Goal: Navigation & Orientation: Find specific page/section

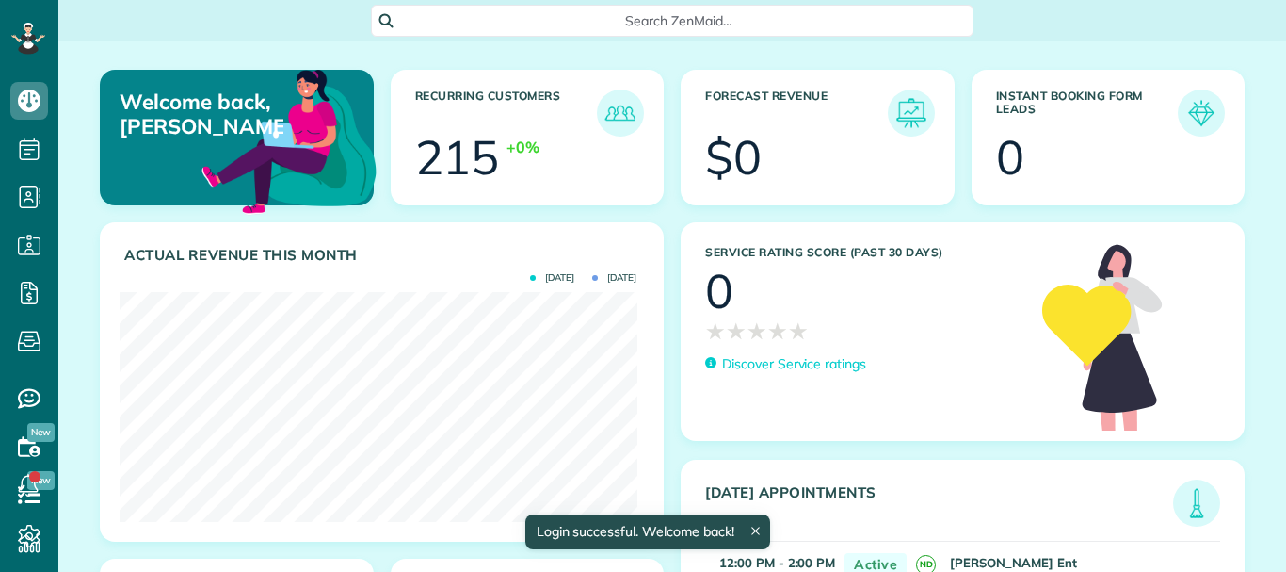
scroll to position [230, 517]
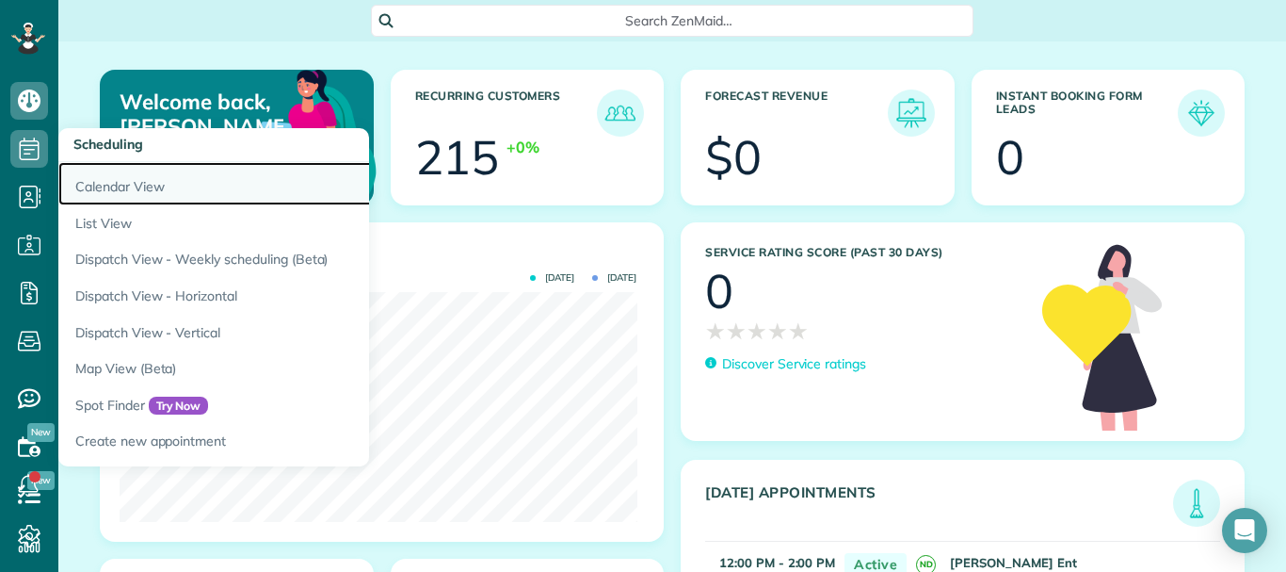
click at [110, 195] on link "Calendar View" at bounding box center [293, 183] width 471 height 43
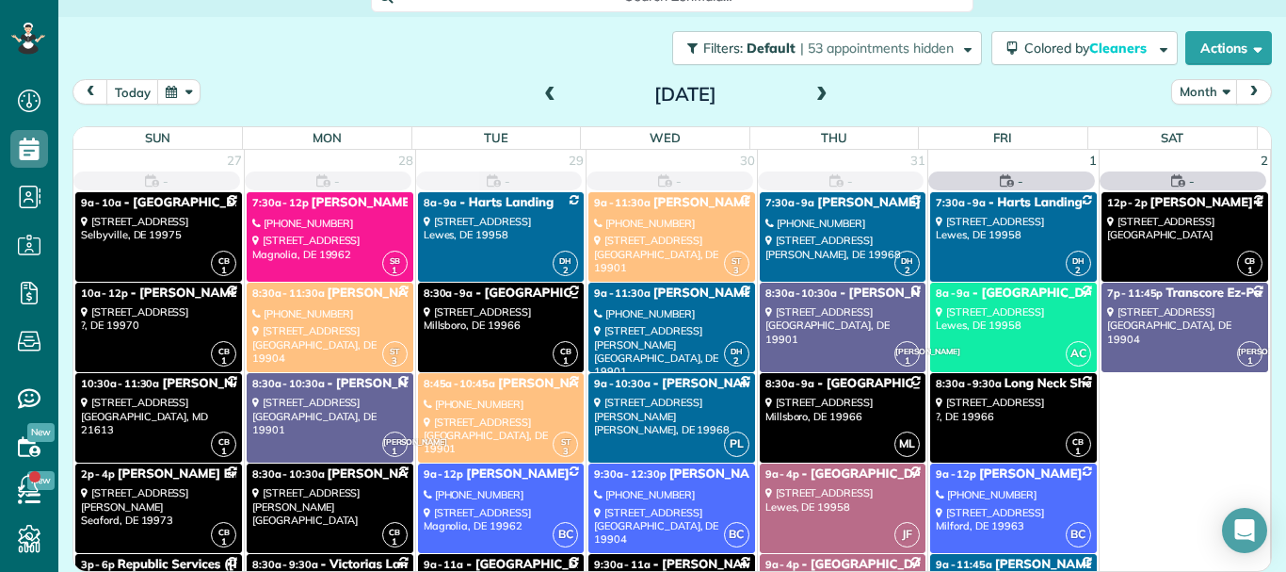
click at [818, 99] on span at bounding box center [822, 95] width 21 height 17
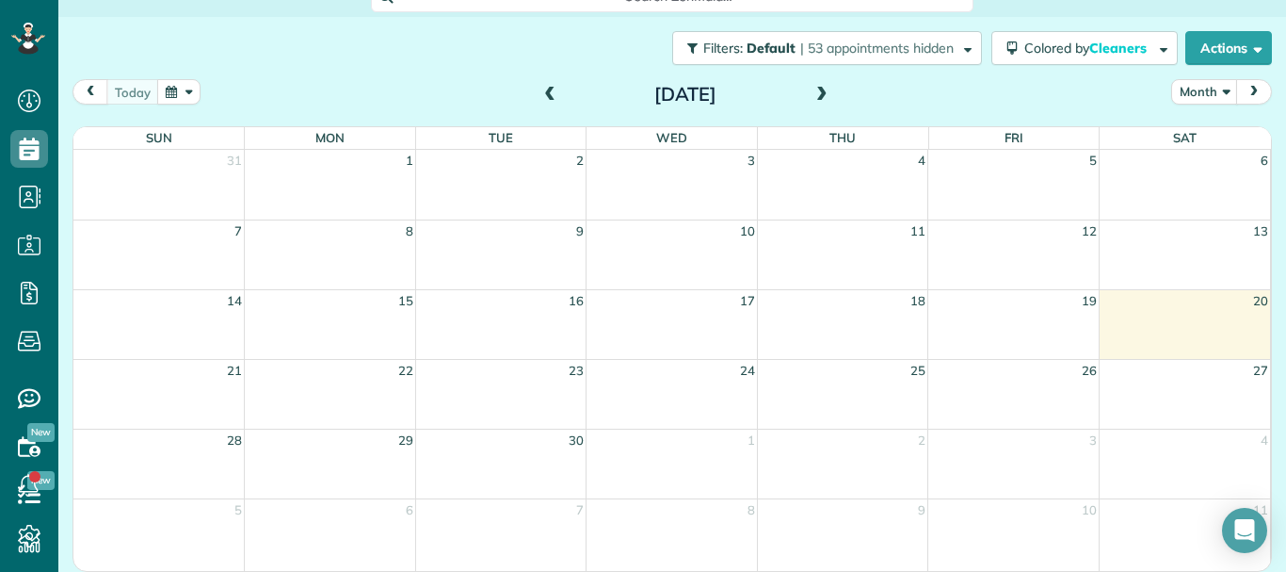
click at [883, 115] on div "[DATE] Month [DATE] Sun Mon Tue Wed Thu Fri Sat 31 1 2 3 4 5 6 7 8 9 10 11 12 1…" at bounding box center [673, 294] width 1200 height 430
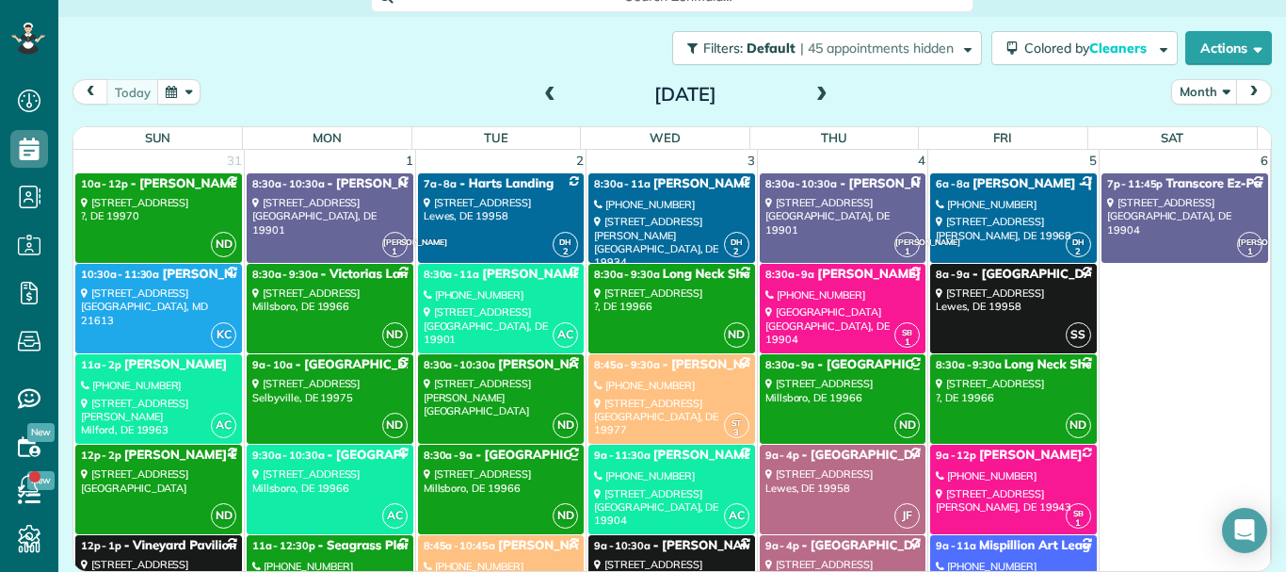
click at [883, 115] on div "[DATE] Month [DATE] Sun Mon Tue Wed Thu Fri Sat 31 1 2 3 4 5 6 ND 10a - 12p - […" at bounding box center [673, 294] width 1200 height 430
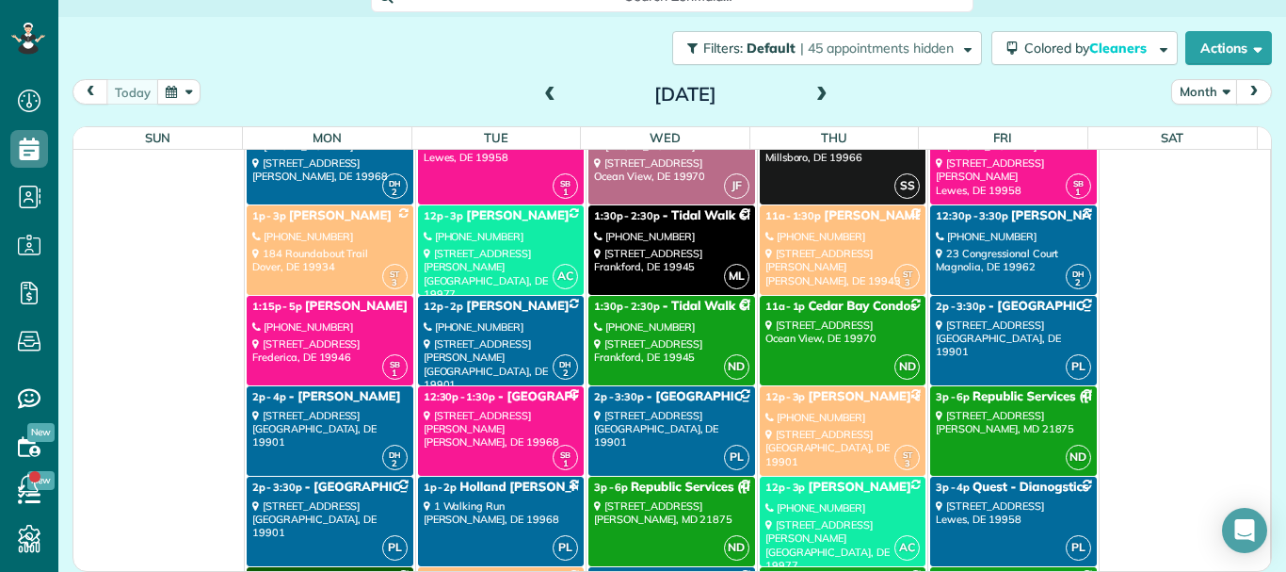
scroll to position [5244, 0]
